Goal: Communication & Community: Answer question/provide support

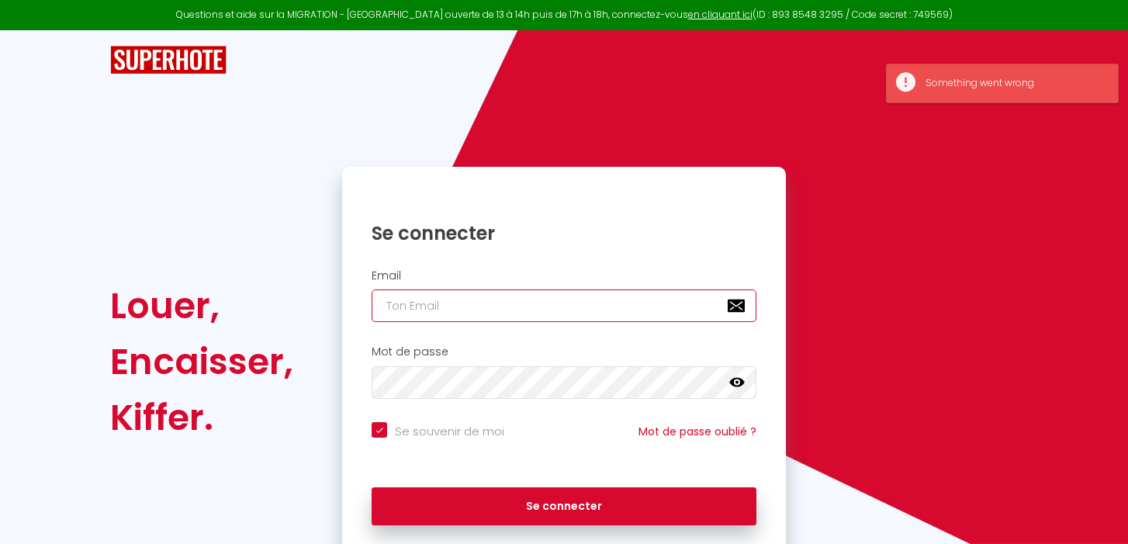
type input "[EMAIL_ADDRESS][DOMAIN_NAME]"
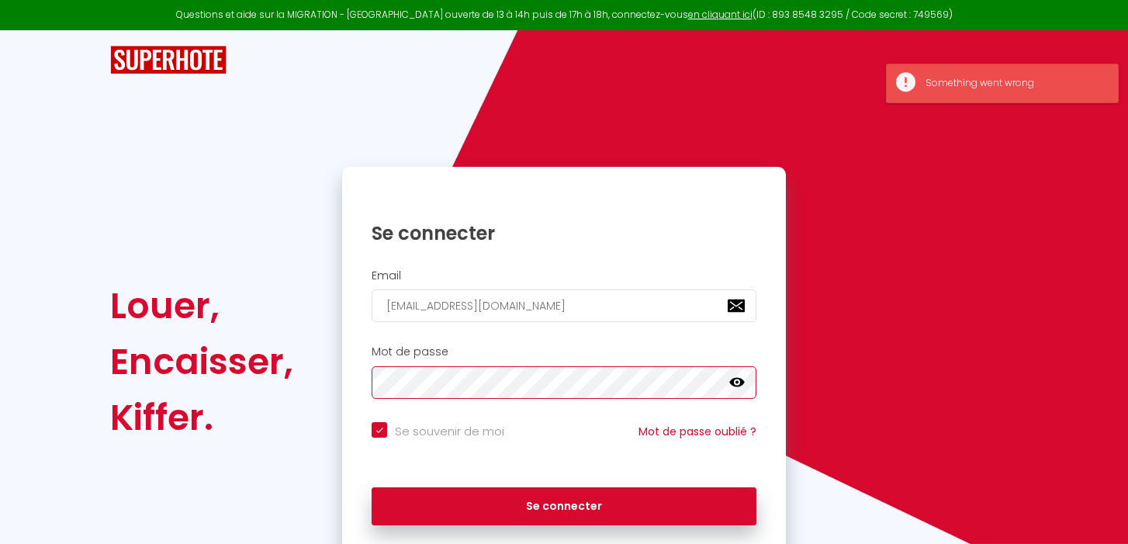
click at [564, 504] on button "Se connecter" at bounding box center [564, 506] width 385 height 39
checkbox input "true"
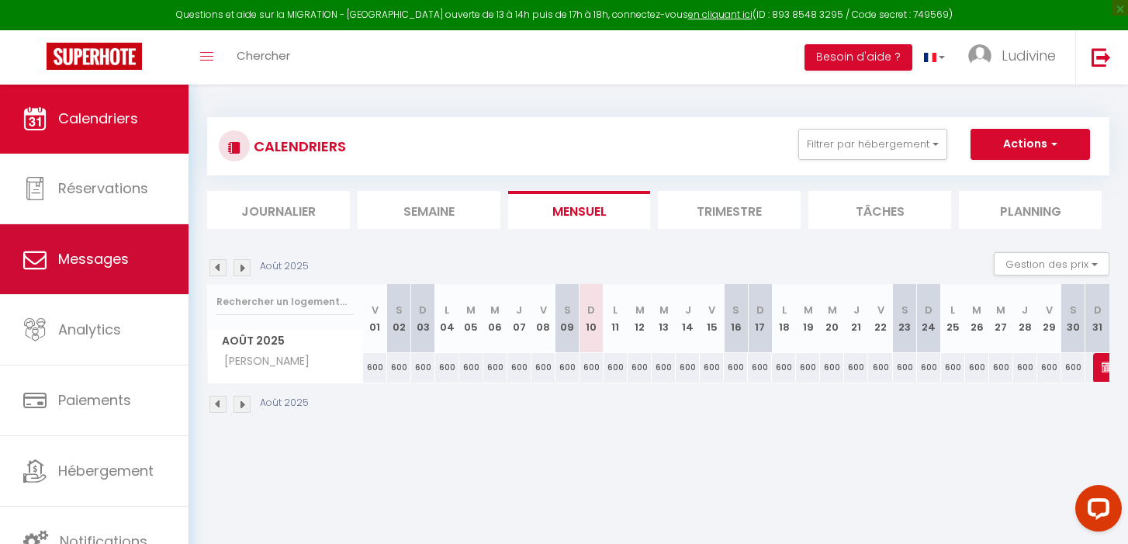
click at [88, 267] on span "Messages" at bounding box center [93, 258] width 71 height 19
select select "message"
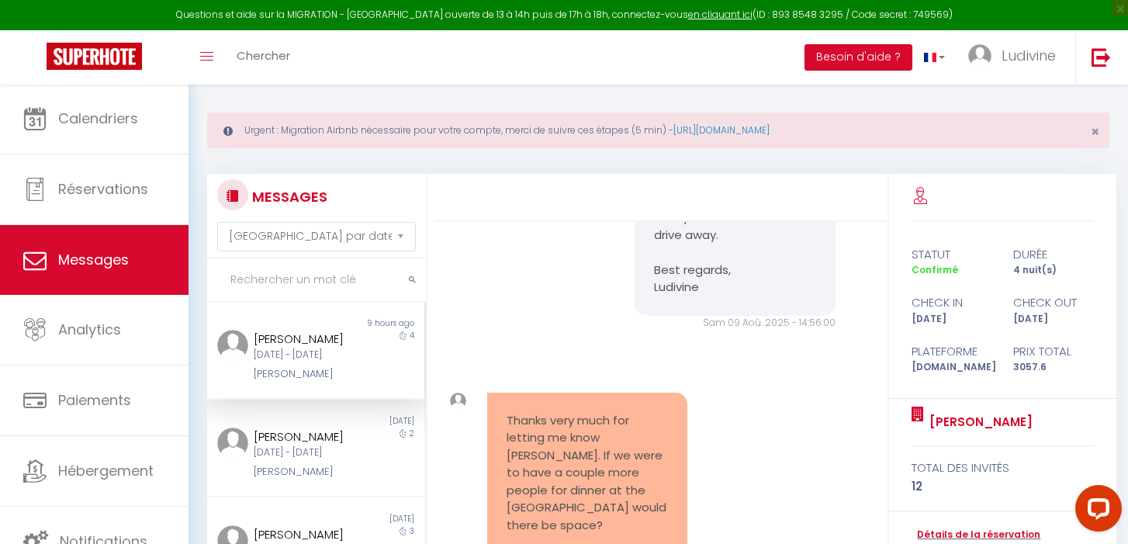
scroll to position [21, 0]
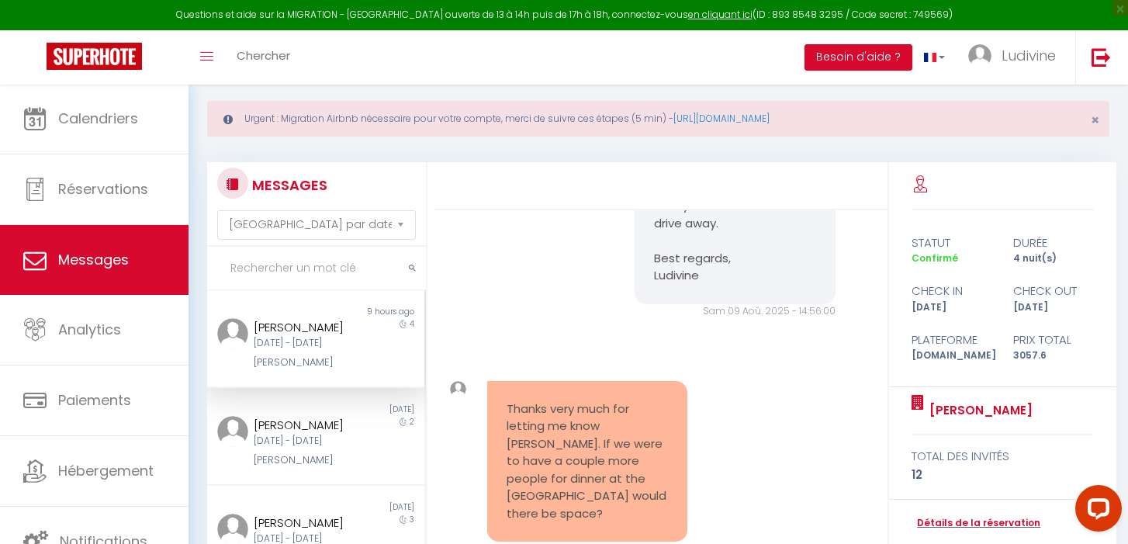
click at [282, 350] on div "[PERSON_NAME] [PERSON_NAME][DATE] - [DATE] [PERSON_NAME]" at bounding box center [307, 344] width 126 height 53
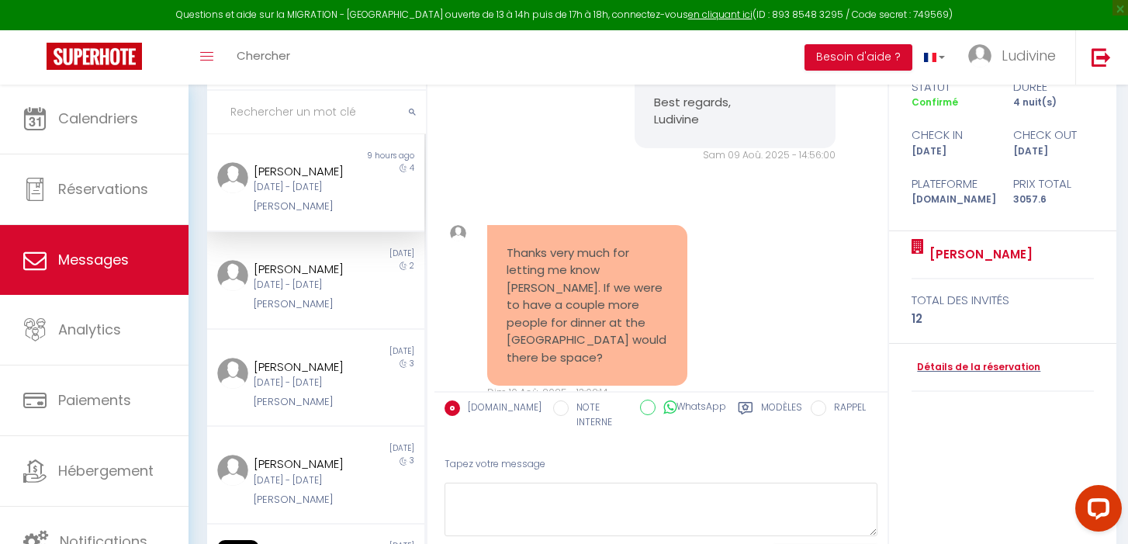
scroll to position [194, 0]
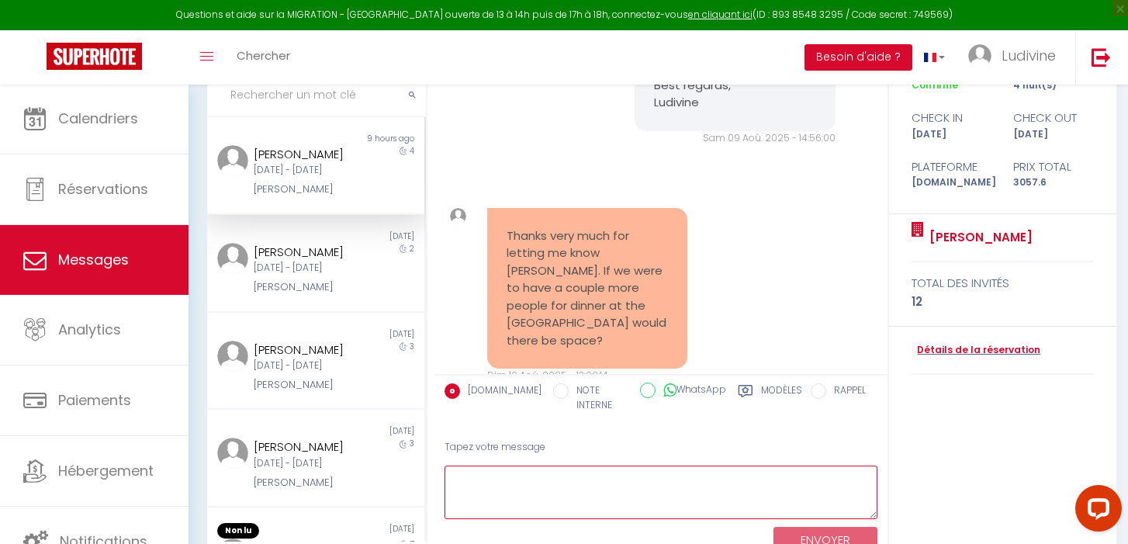
click at [490, 466] on textarea at bounding box center [661, 493] width 433 height 54
click at [465, 466] on textarea "We can be 14 people max" at bounding box center [661, 493] width 433 height 54
click at [631, 466] on textarea "You can be 14 people max" at bounding box center [661, 493] width 433 height 54
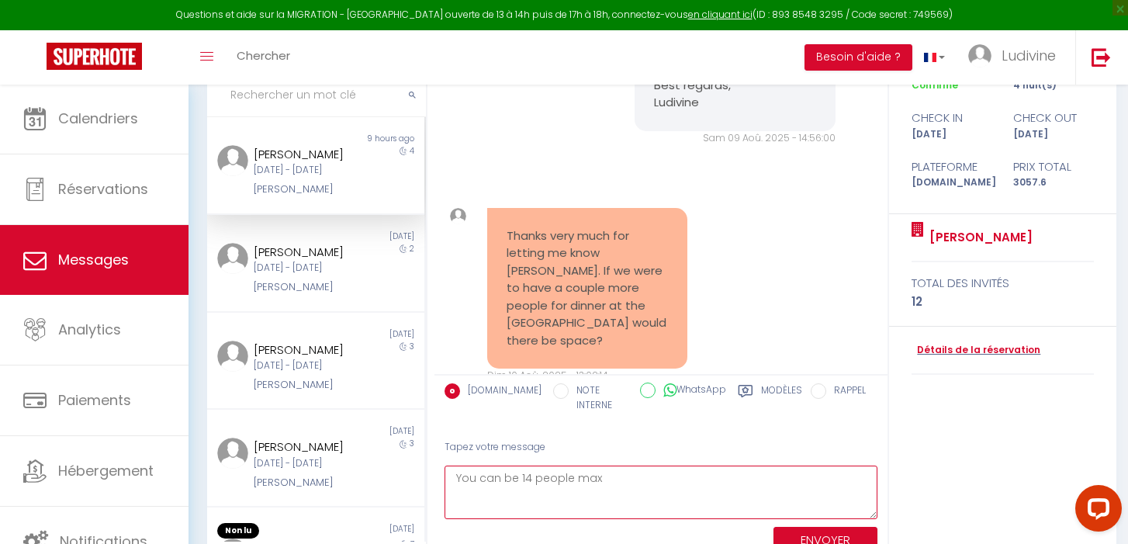
click at [519, 466] on textarea "You can be 14 people max" at bounding box center [661, 493] width 433 height 54
click at [648, 466] on textarea "You can be max 14 people max" at bounding box center [661, 493] width 433 height 54
drag, startPoint x: 648, startPoint y: 462, endPoint x: 737, endPoint y: 477, distance: 90.6
click at [737, 477] on textarea "You can be max 14 people" at bounding box center [661, 493] width 433 height 54
type textarea "You can be max 14 people"
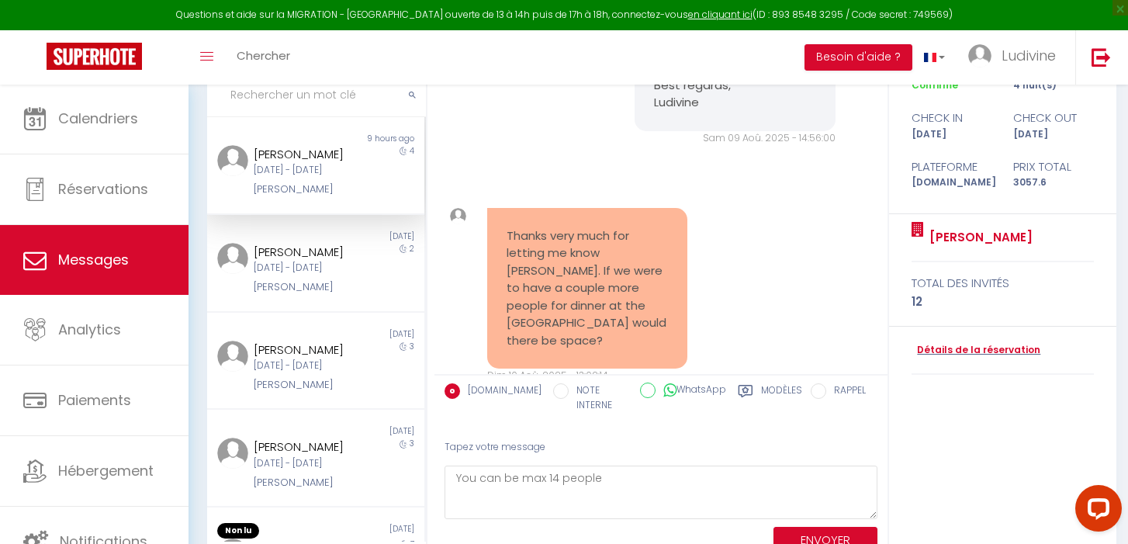
click at [805, 527] on button "ENVOYER" at bounding box center [826, 540] width 104 height 27
